Goal: Task Accomplishment & Management: Manage account settings

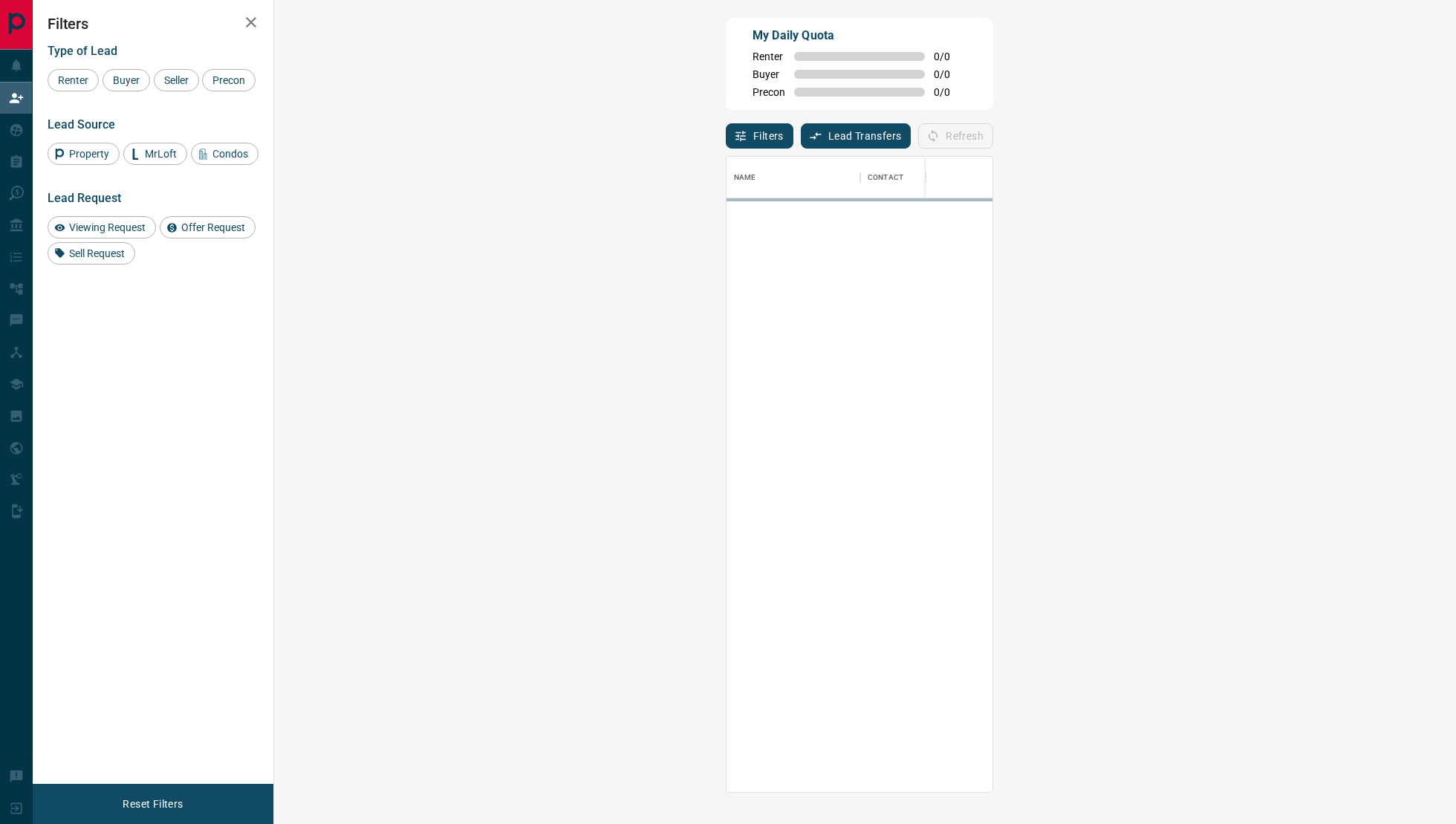
scroll to position [1, 1]
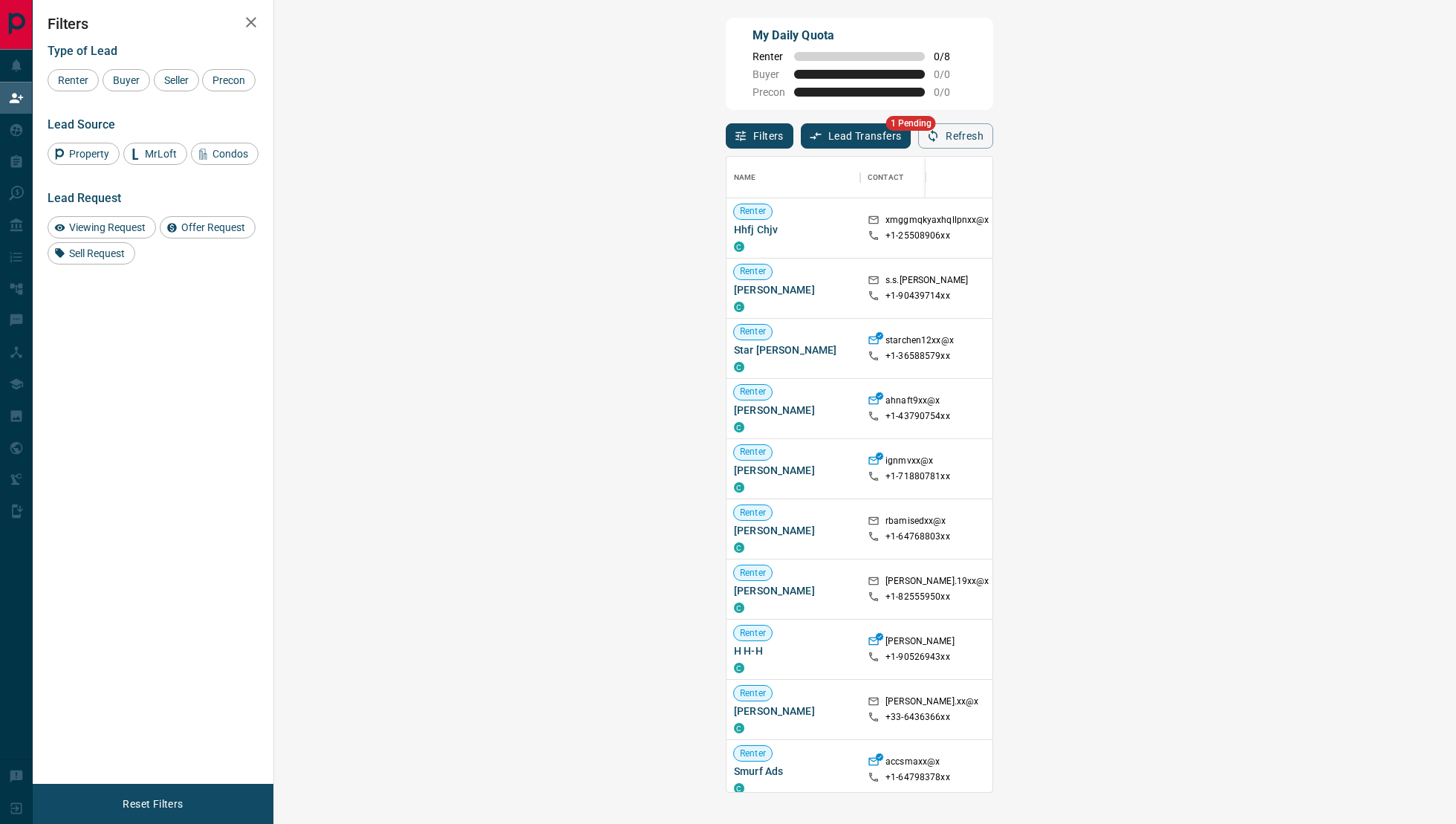
click at [801, 141] on button "Lead Transfers" at bounding box center [856, 136] width 111 height 25
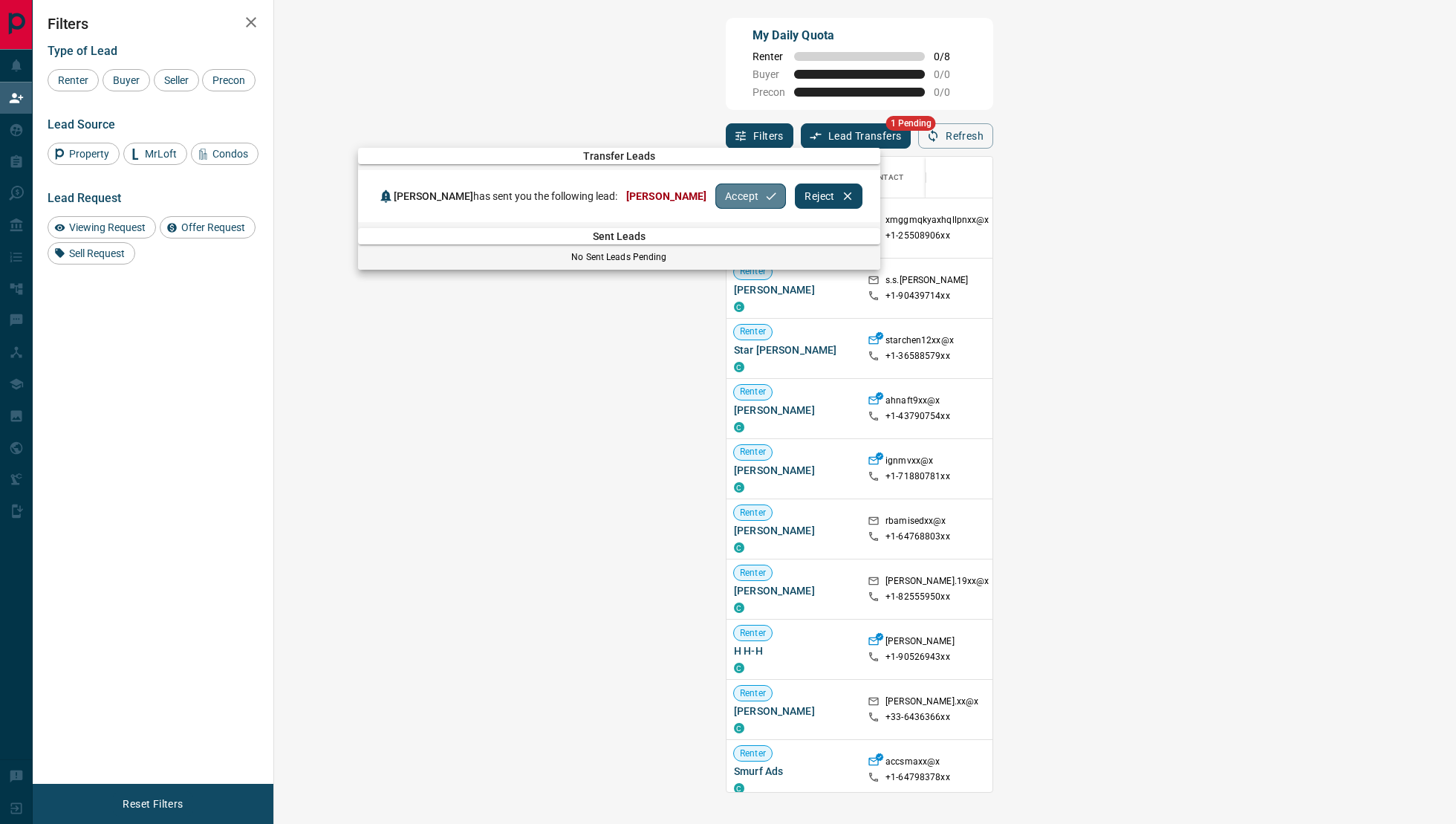
click at [715, 199] on button "Accept" at bounding box center [750, 196] width 71 height 25
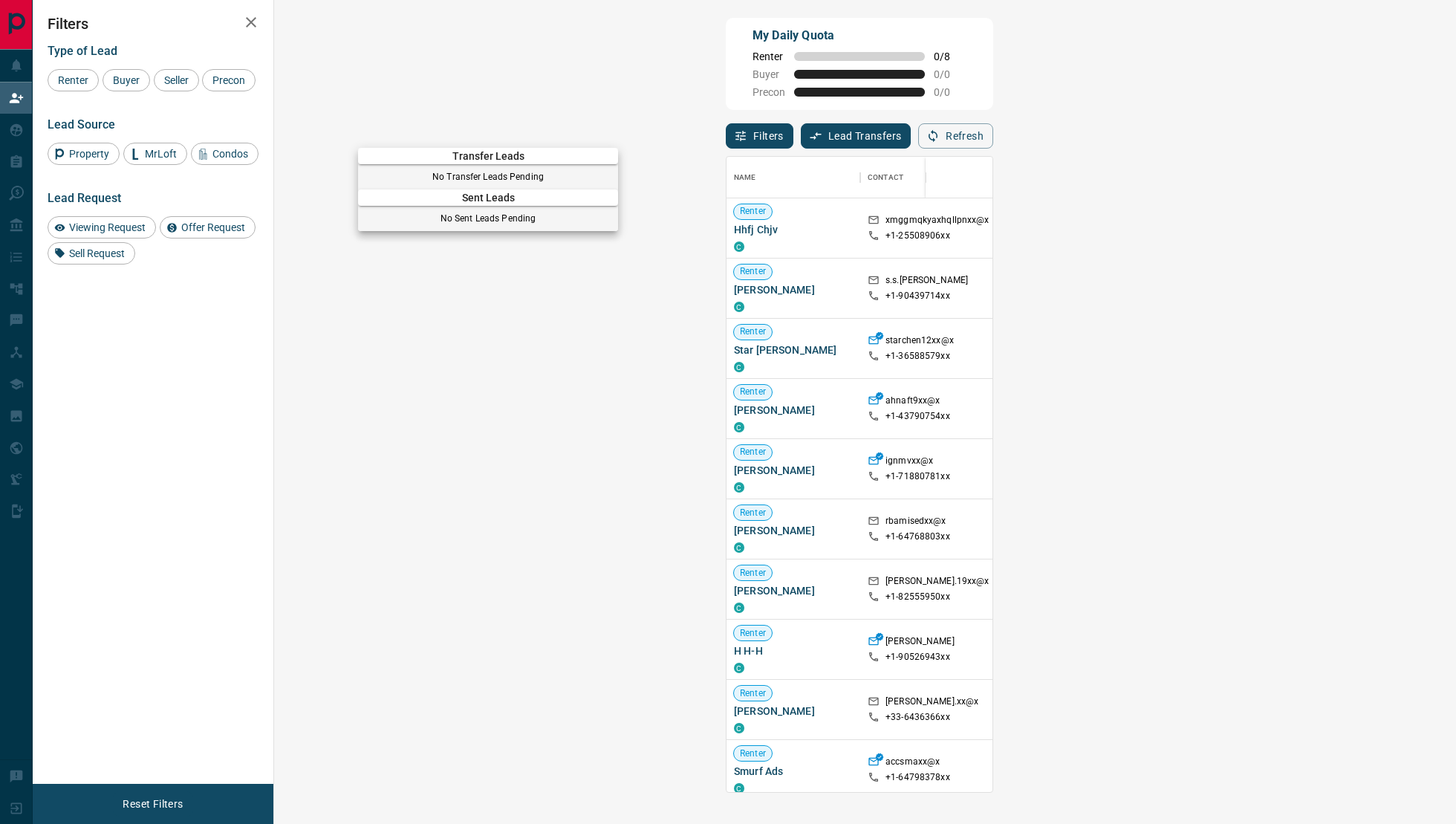
click at [675, 109] on div at bounding box center [728, 412] width 1456 height 824
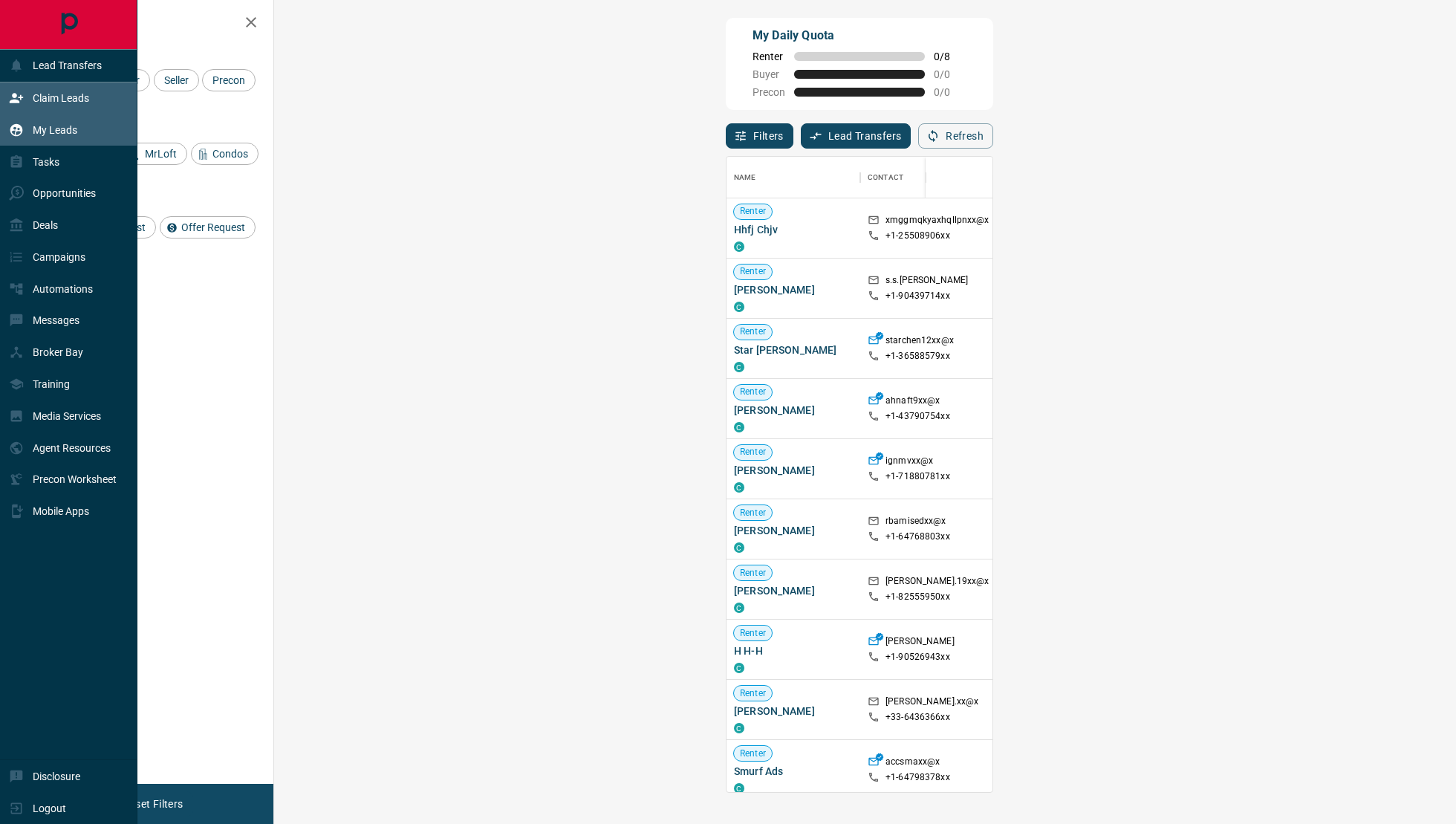
click at [39, 126] on p "My Leads" at bounding box center [54, 130] width 45 height 12
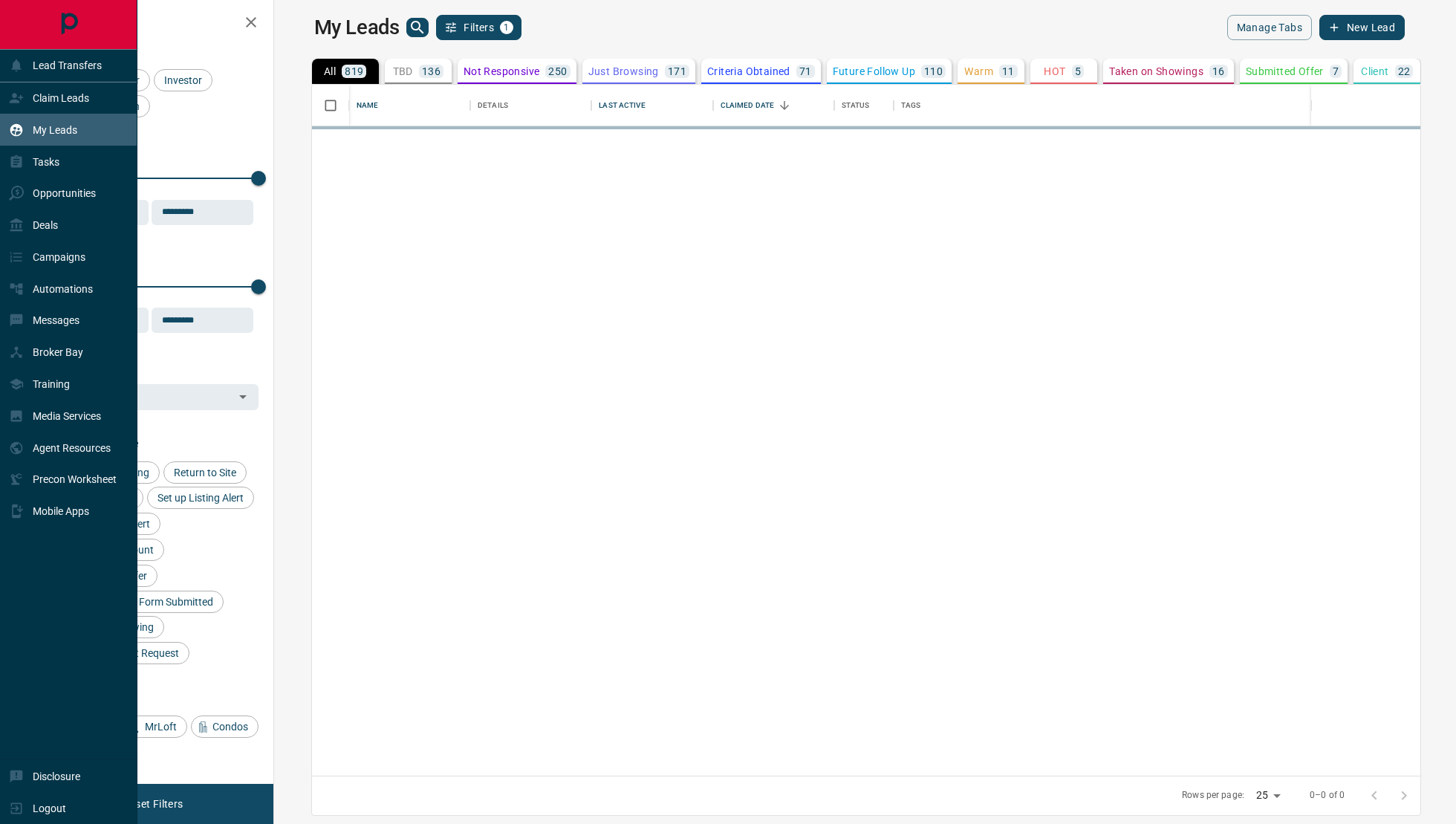
scroll to position [692, 1175]
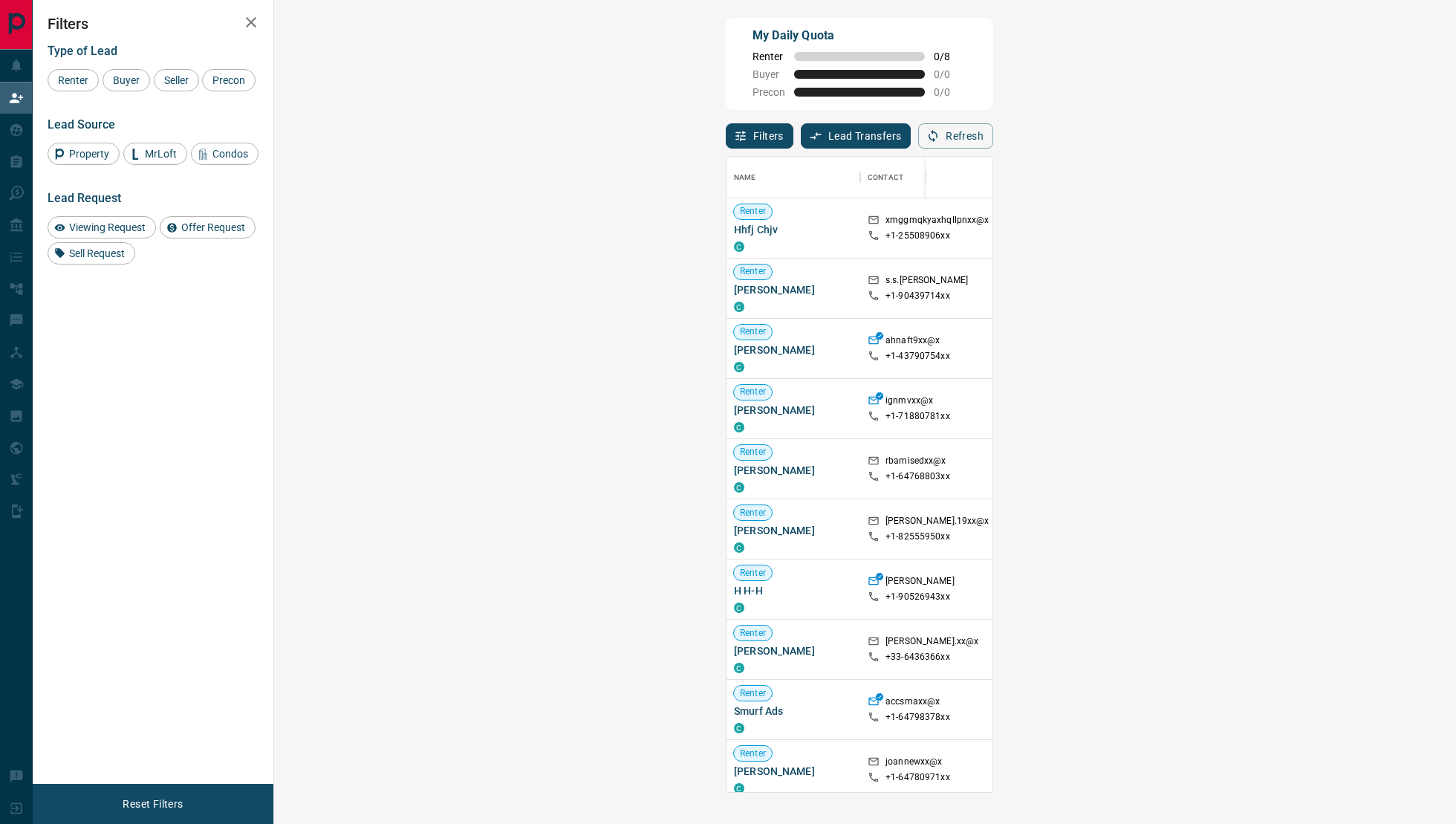
scroll to position [636, 1150]
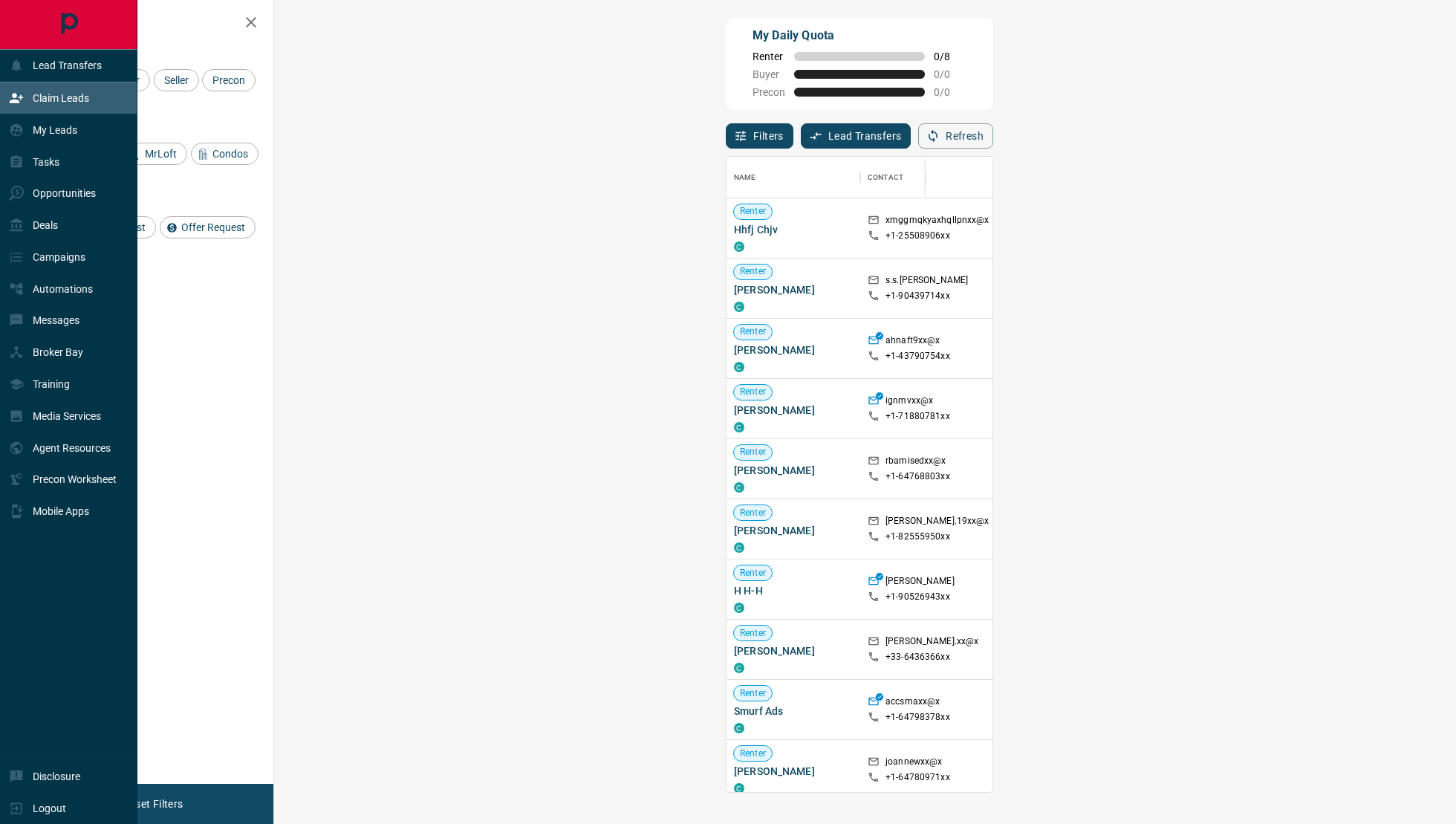
click at [34, 84] on div "Claim Leads" at bounding box center [68, 98] width 137 height 32
click at [17, 121] on div "My Leads" at bounding box center [43, 129] width 68 height 24
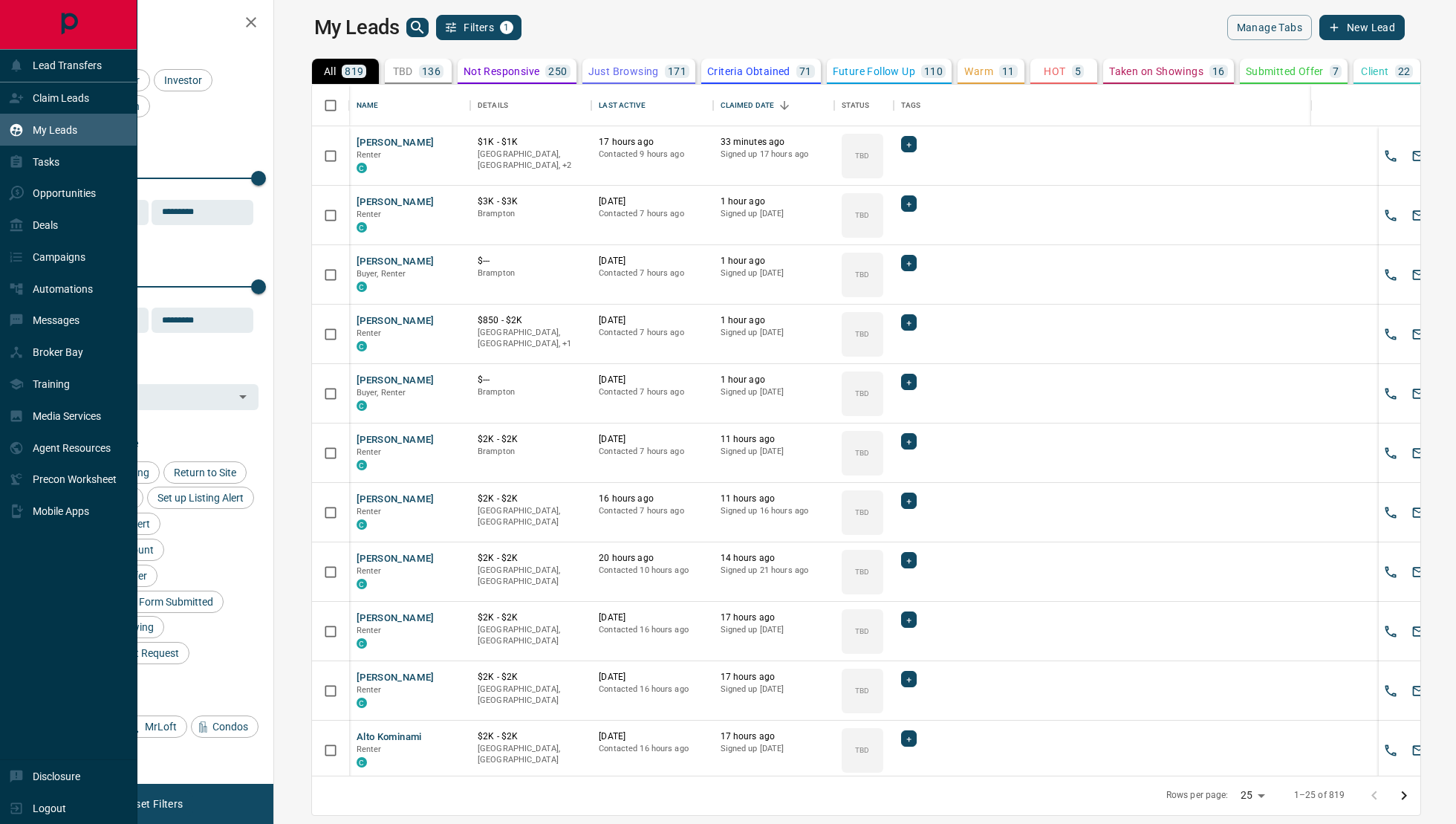
scroll to position [692, 1175]
click at [60, 106] on div "Claim Leads" at bounding box center [49, 99] width 80 height 24
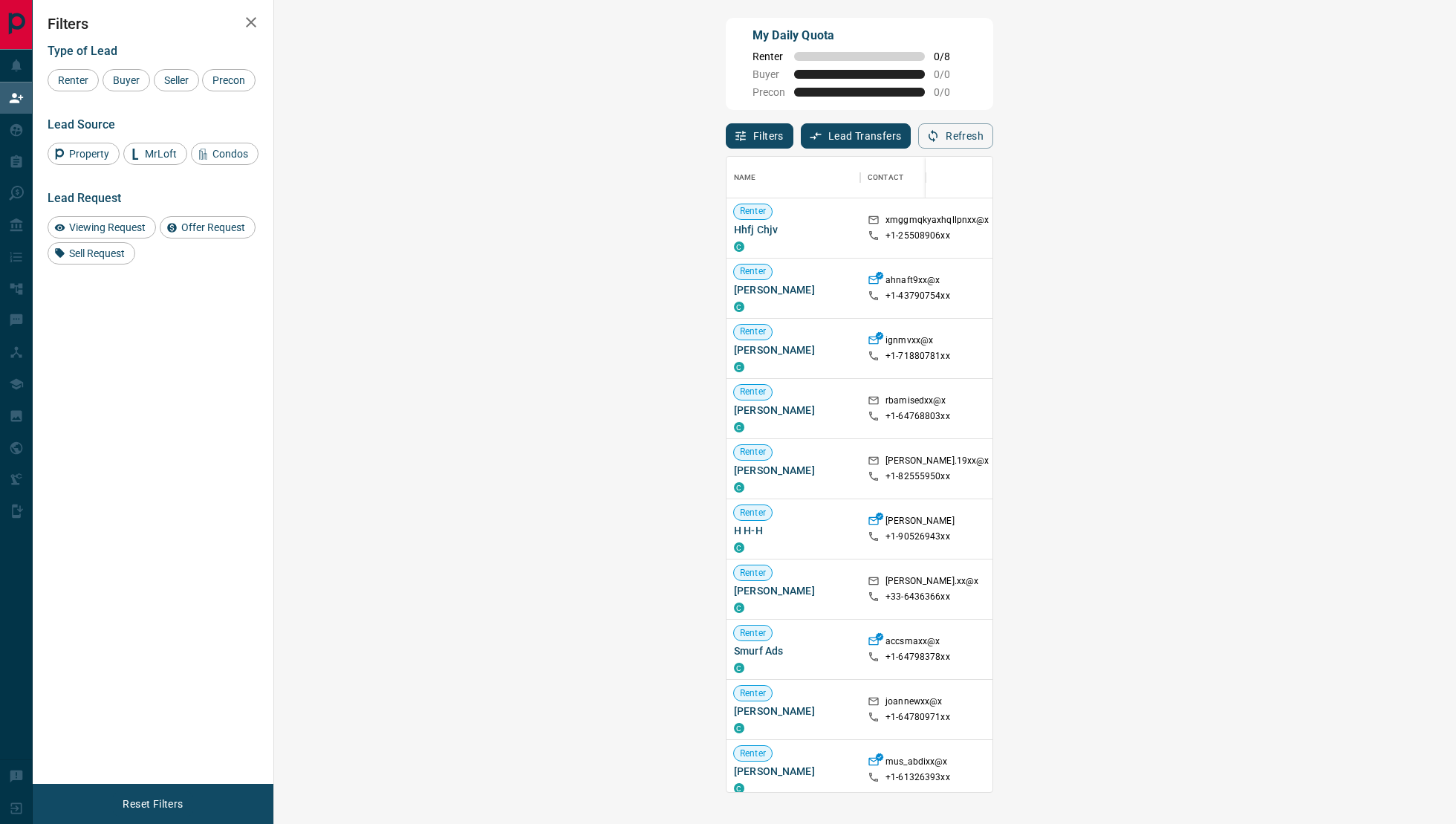
scroll to position [636, 1150]
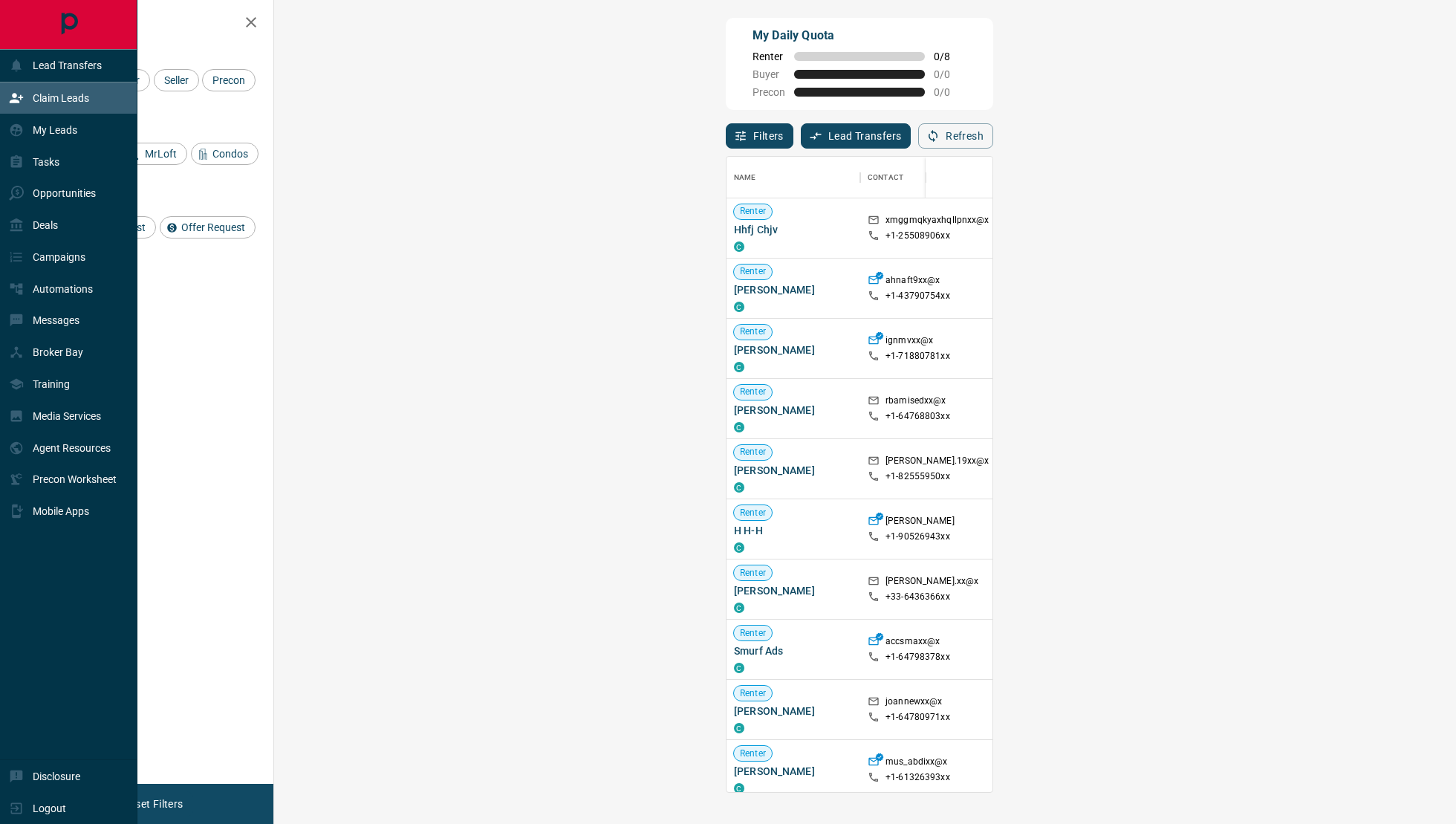
click at [59, 101] on p "Claim Leads" at bounding box center [60, 98] width 57 height 12
click at [62, 136] on div "My Leads" at bounding box center [43, 129] width 68 height 24
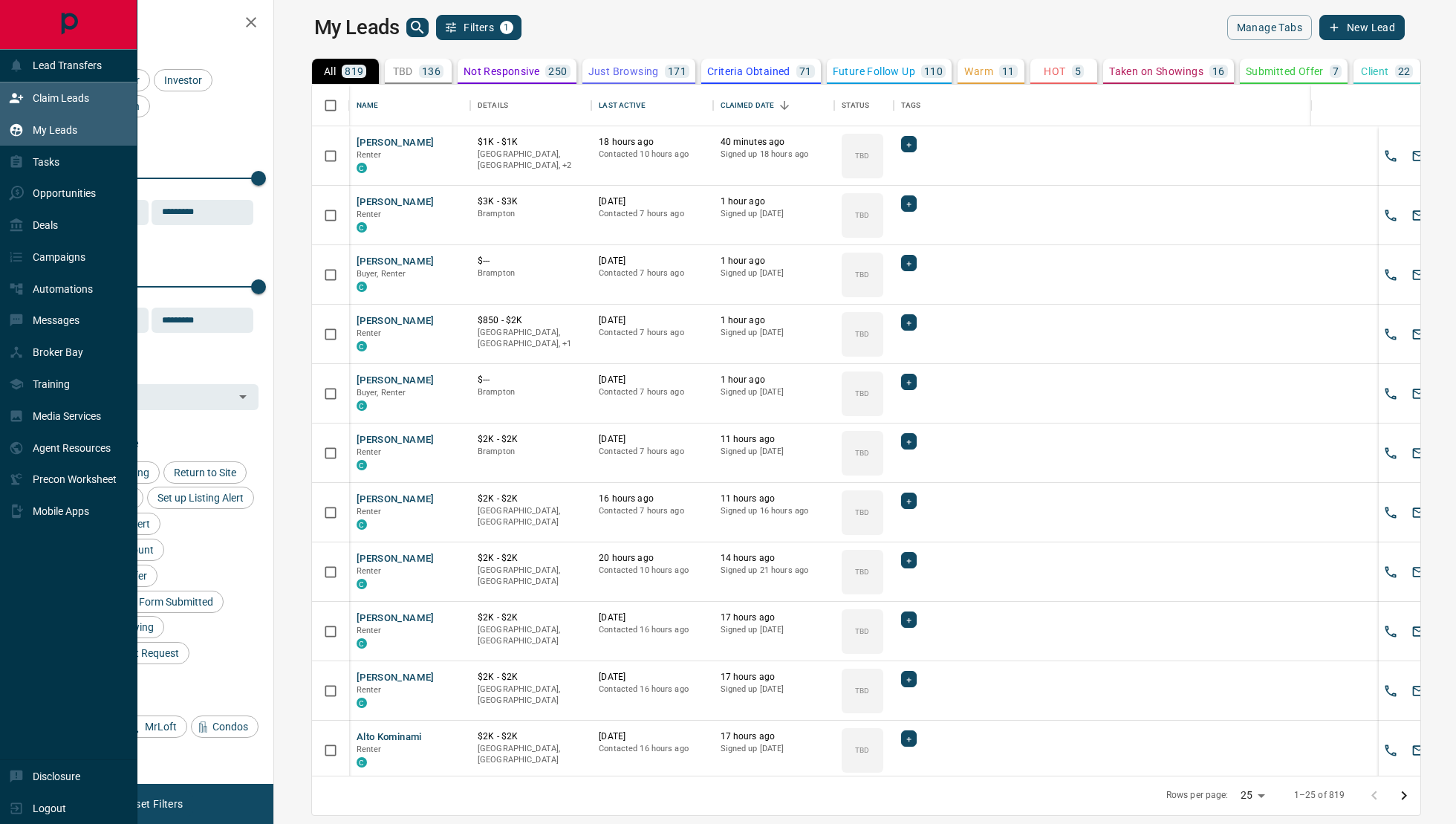
scroll to position [692, 1175]
click at [62, 101] on p "Claim Leads" at bounding box center [60, 98] width 57 height 12
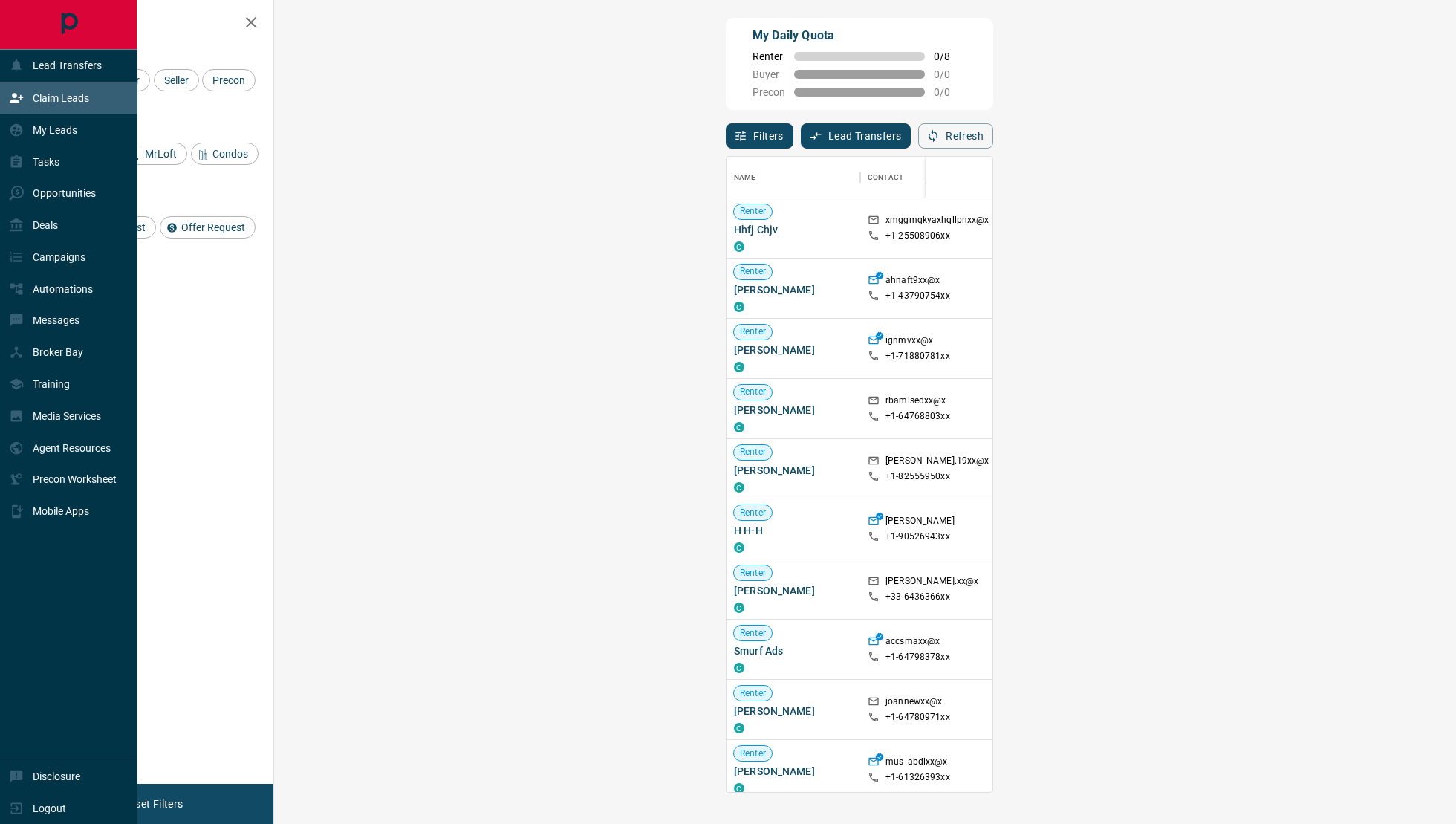
scroll to position [636, 1150]
